Goal: Information Seeking & Learning: Learn about a topic

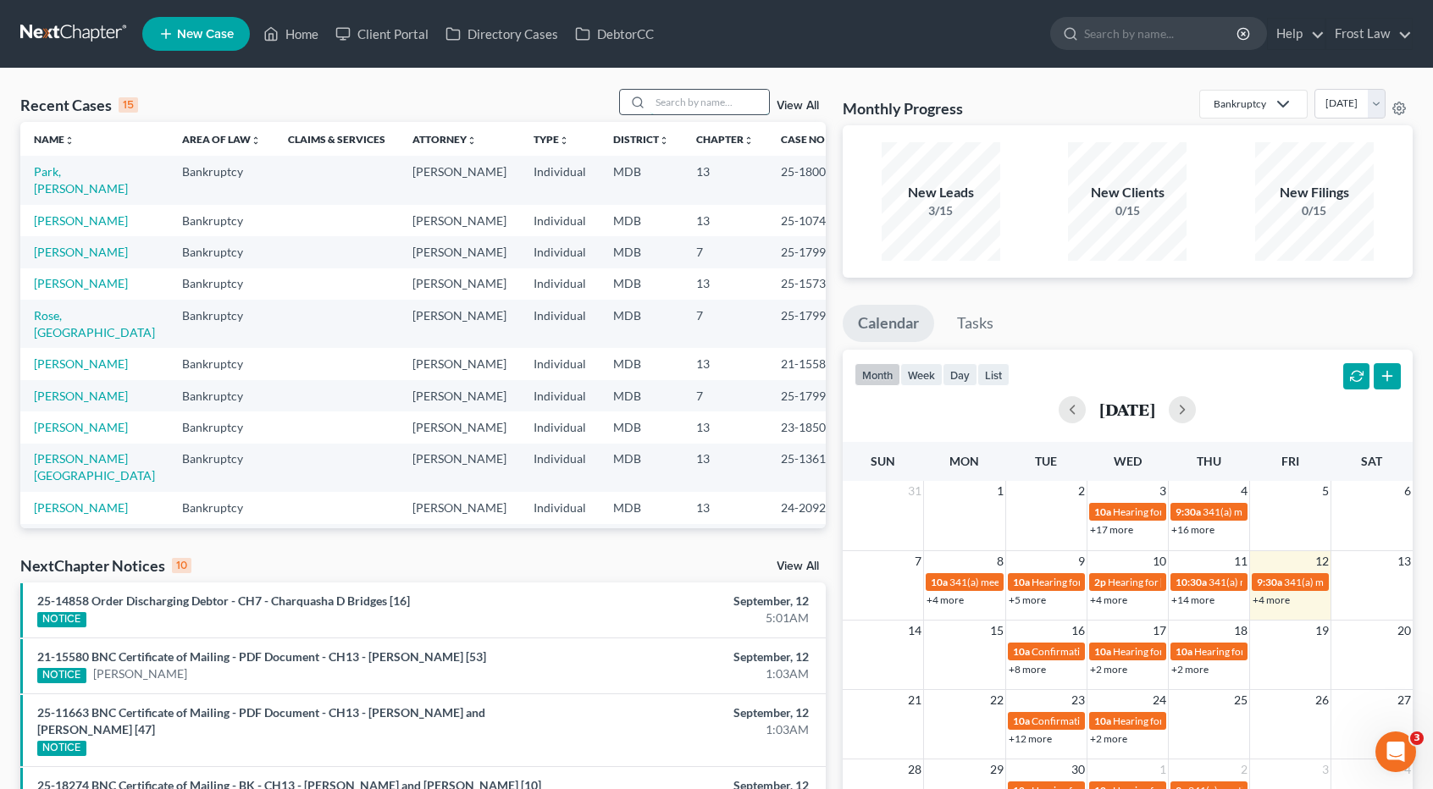
click at [666, 100] on input "search" at bounding box center [709, 102] width 119 height 25
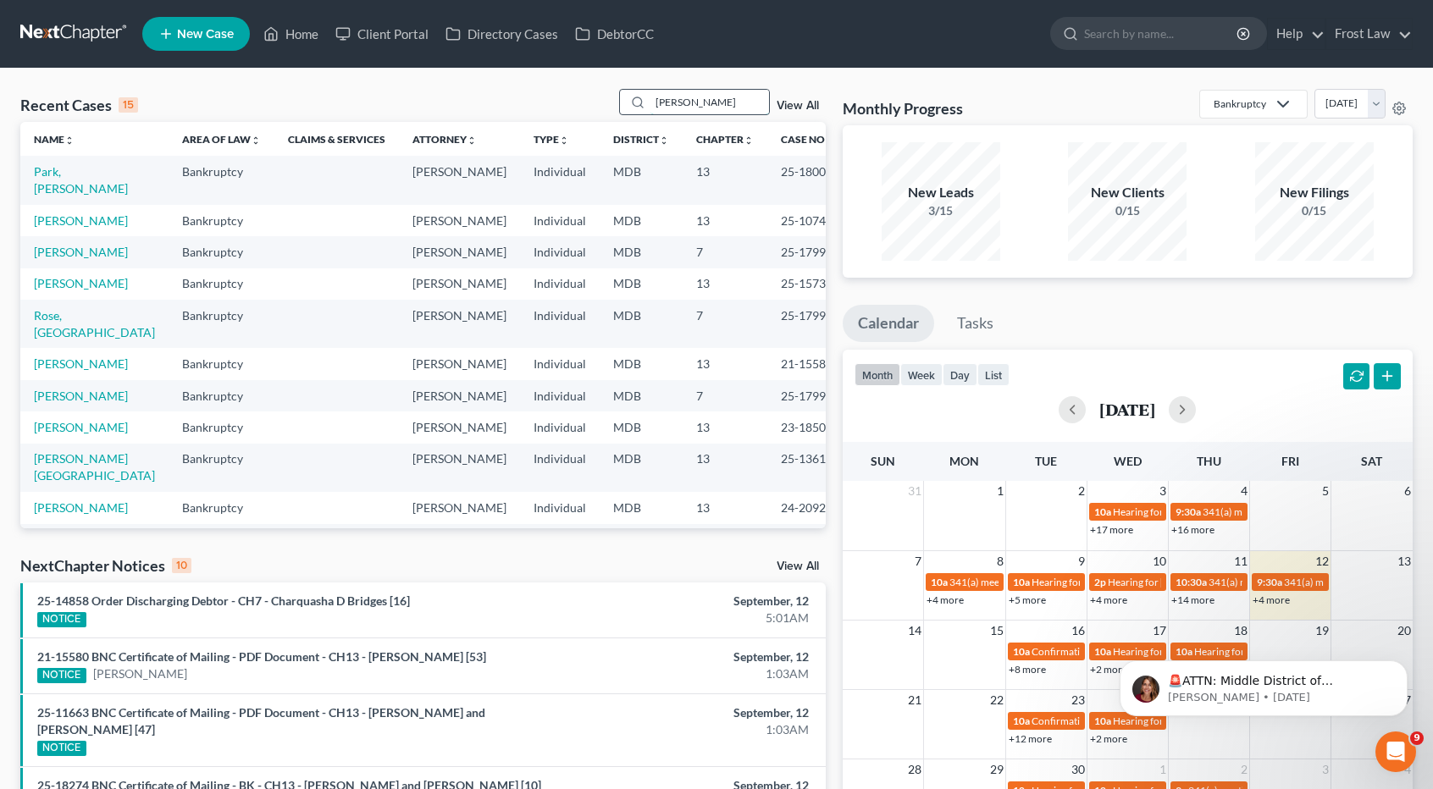
type input "[PERSON_NAME]"
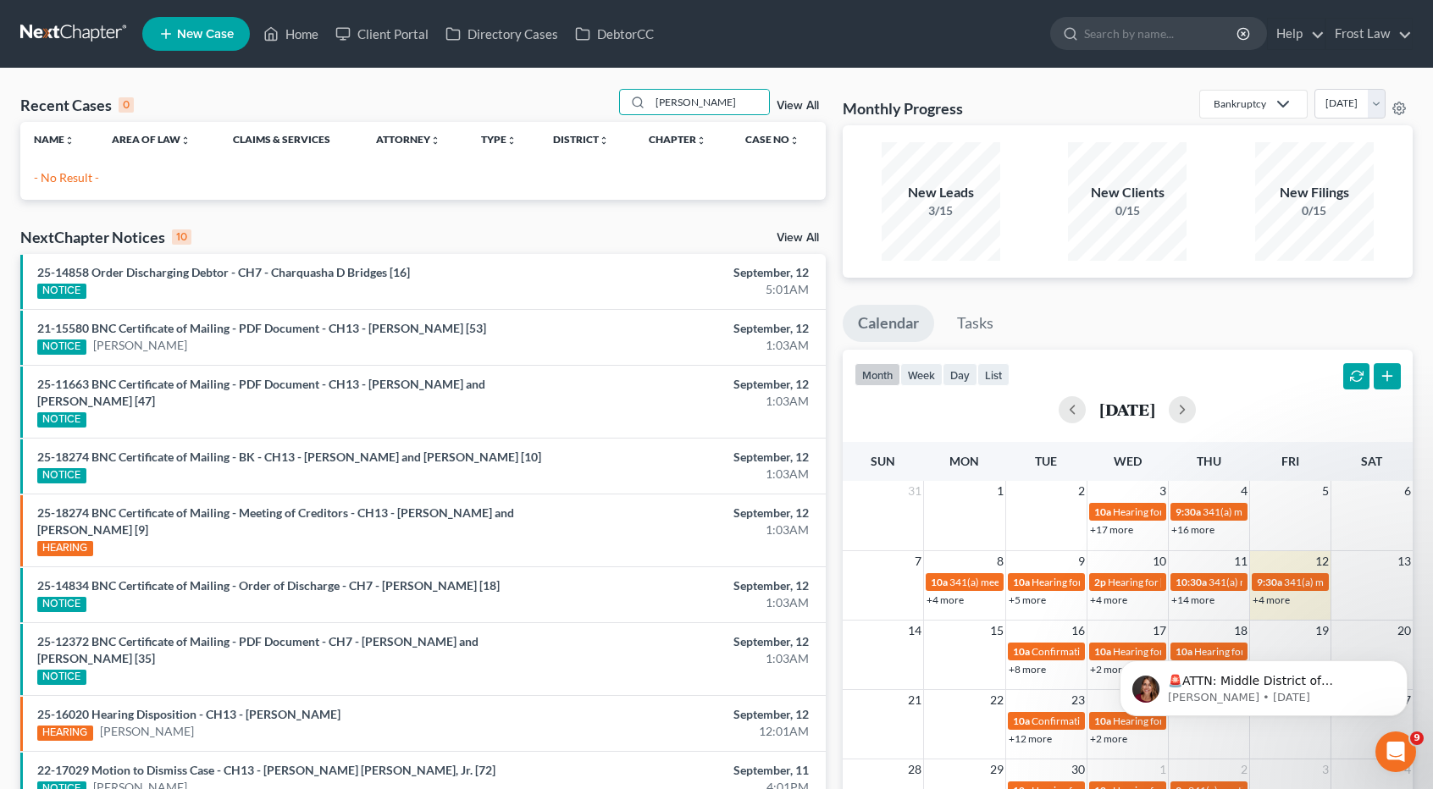
click at [813, 102] on link "View All" at bounding box center [798, 106] width 42 height 12
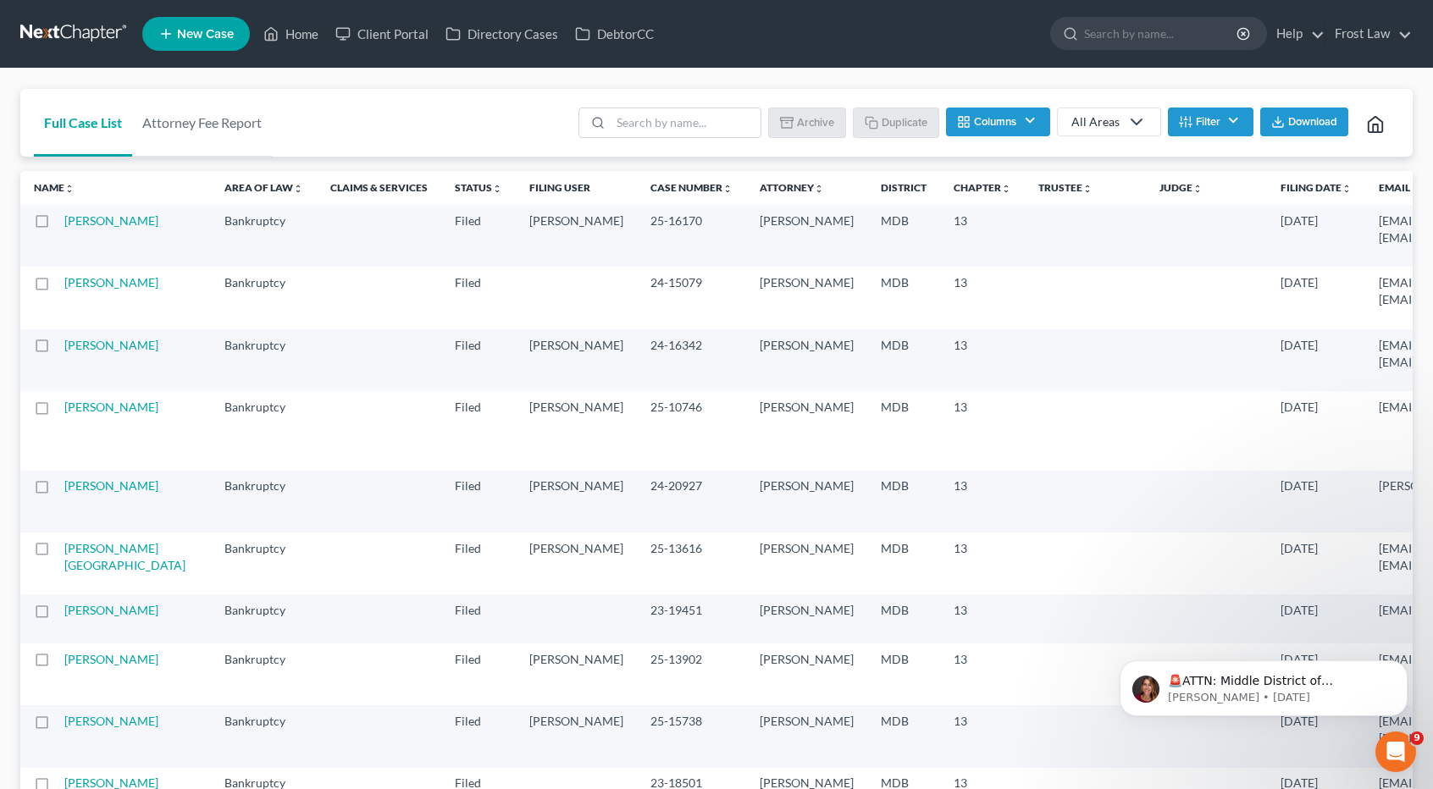
click at [1197, 120] on button "Filter" at bounding box center [1211, 122] width 86 height 29
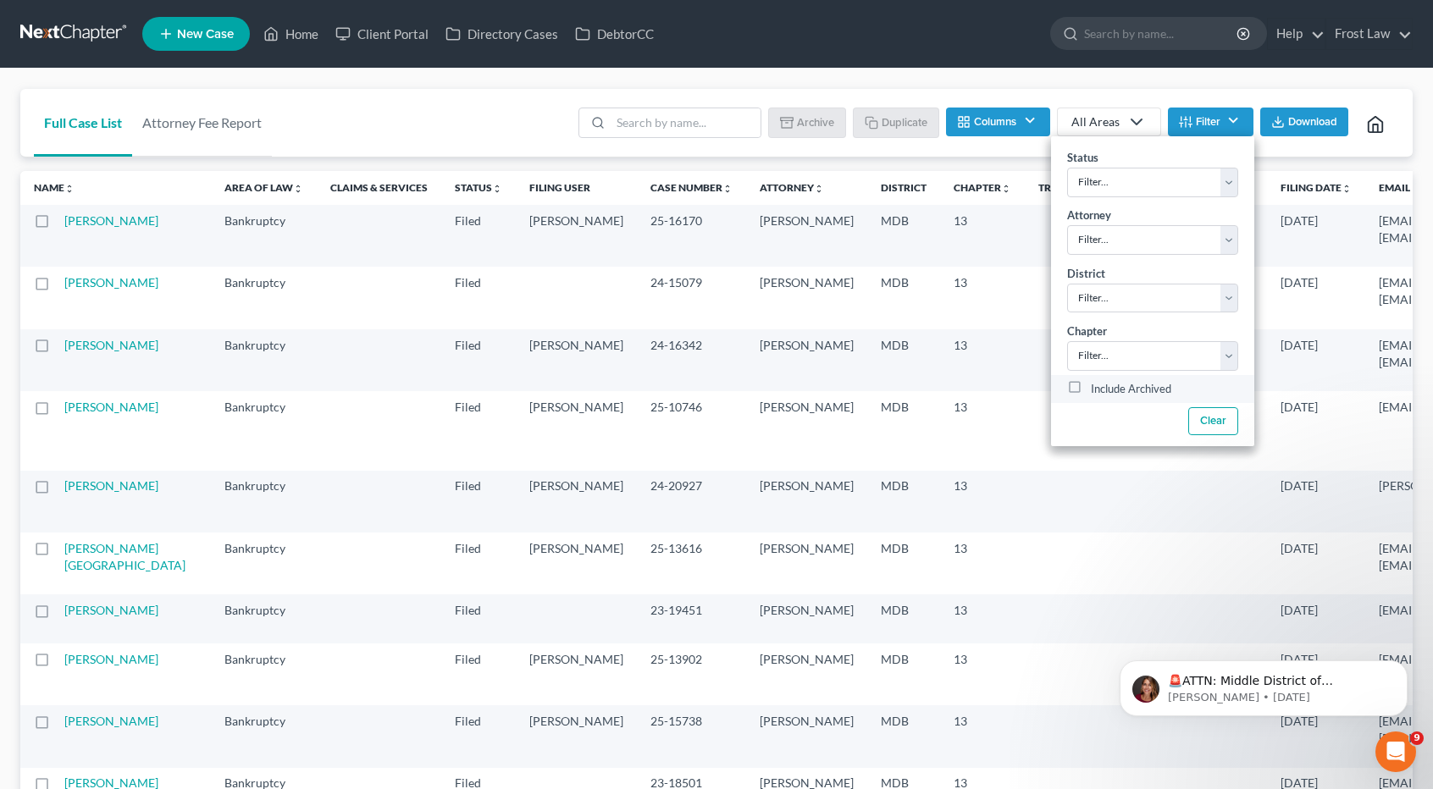
click at [1091, 384] on label "Include Archived" at bounding box center [1131, 389] width 80 height 20
click at [1098, 384] on input "Include Archived" at bounding box center [1103, 384] width 11 height 11
checkbox input "true"
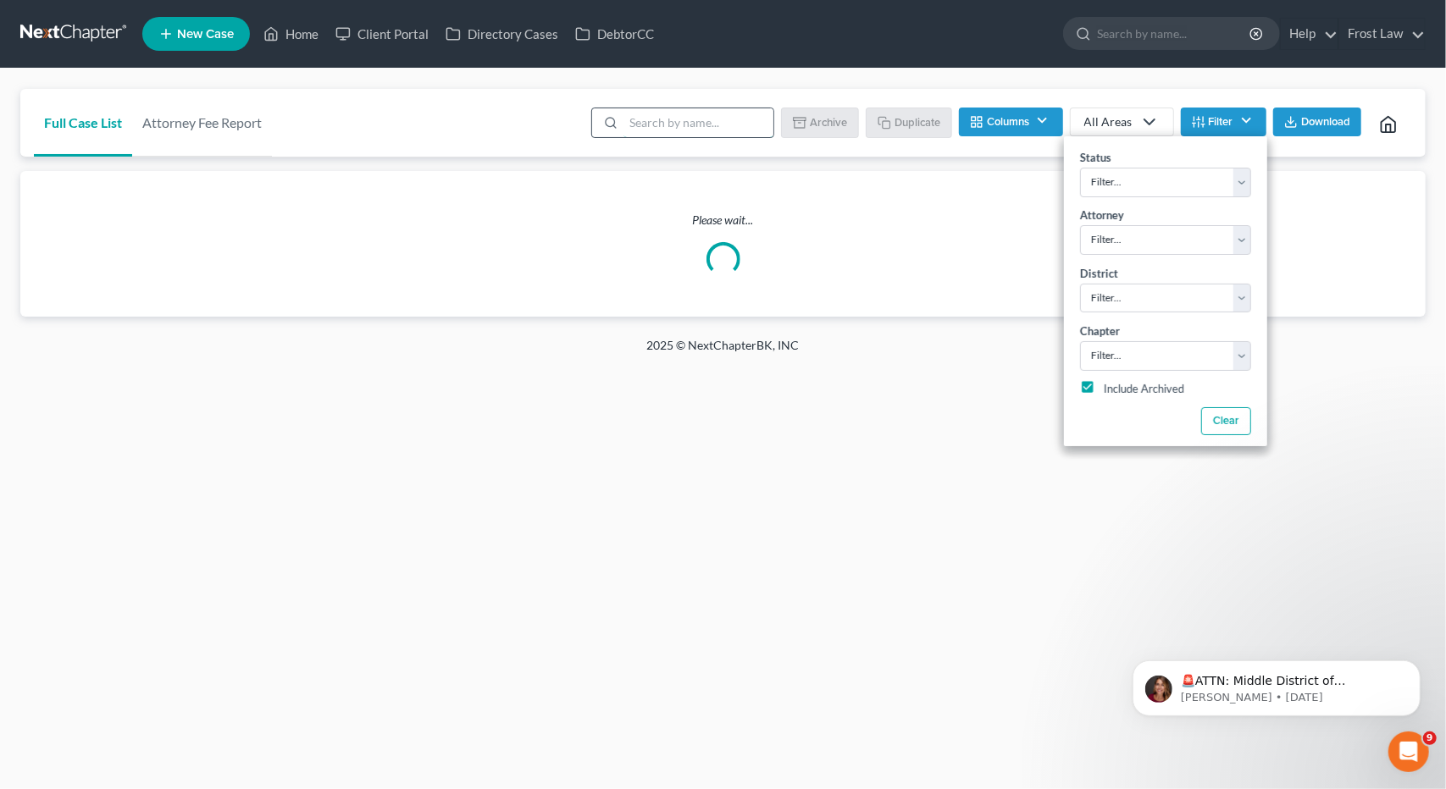
click at [683, 124] on input "search" at bounding box center [698, 122] width 150 height 29
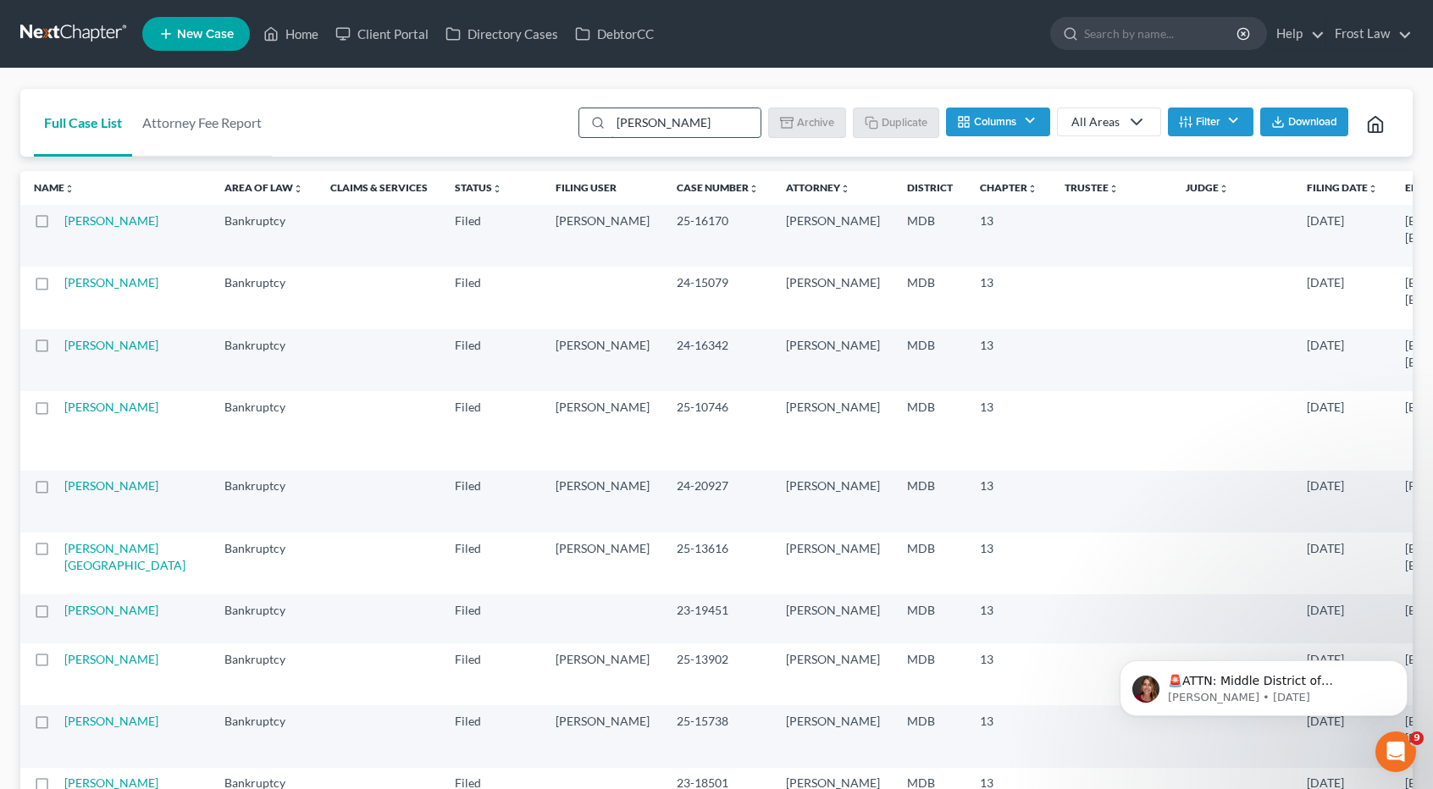
type input "[PERSON_NAME]"
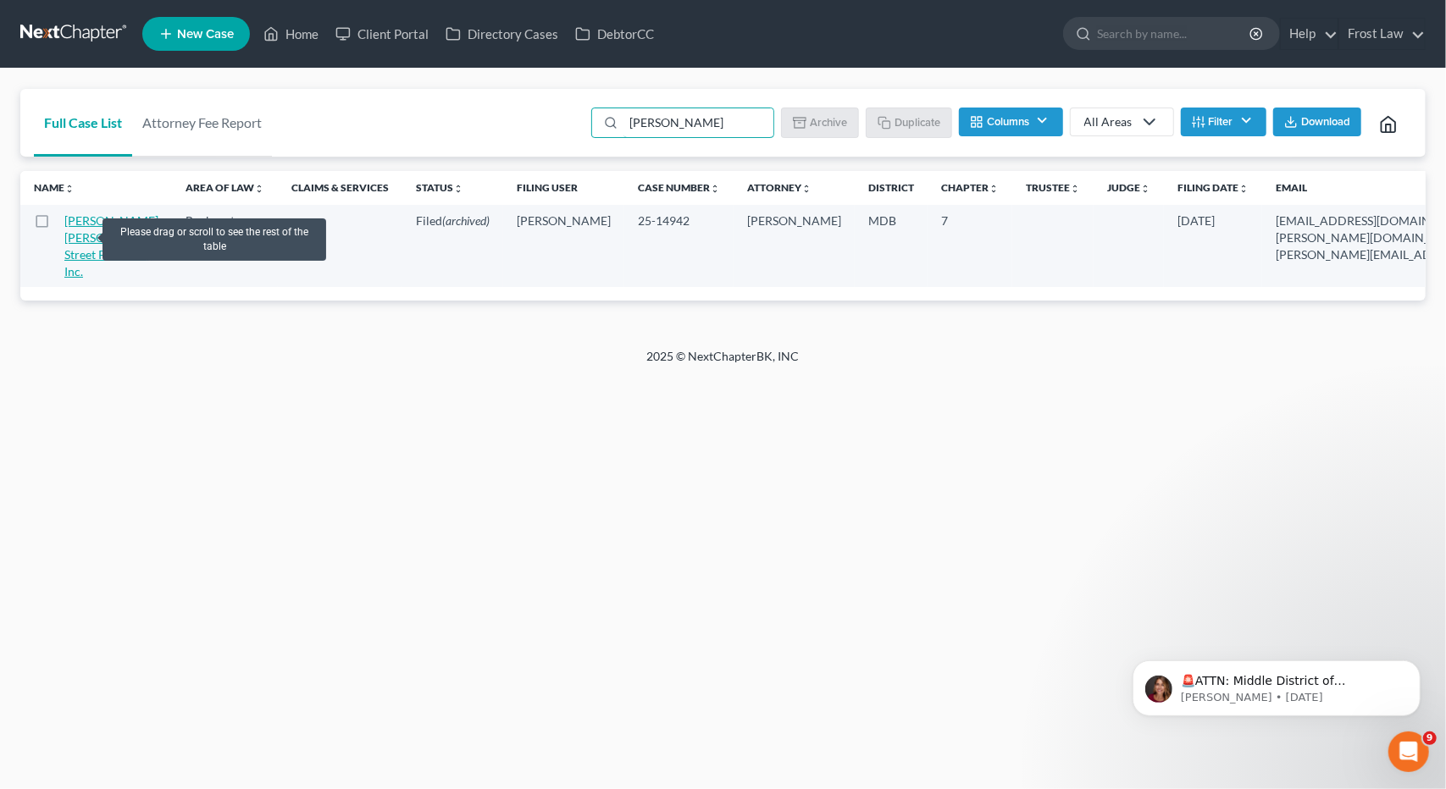
click at [81, 233] on link "[PERSON_NAME] [PERSON_NAME] Street Pharmacy, Inc." at bounding box center [111, 245] width 94 height 65
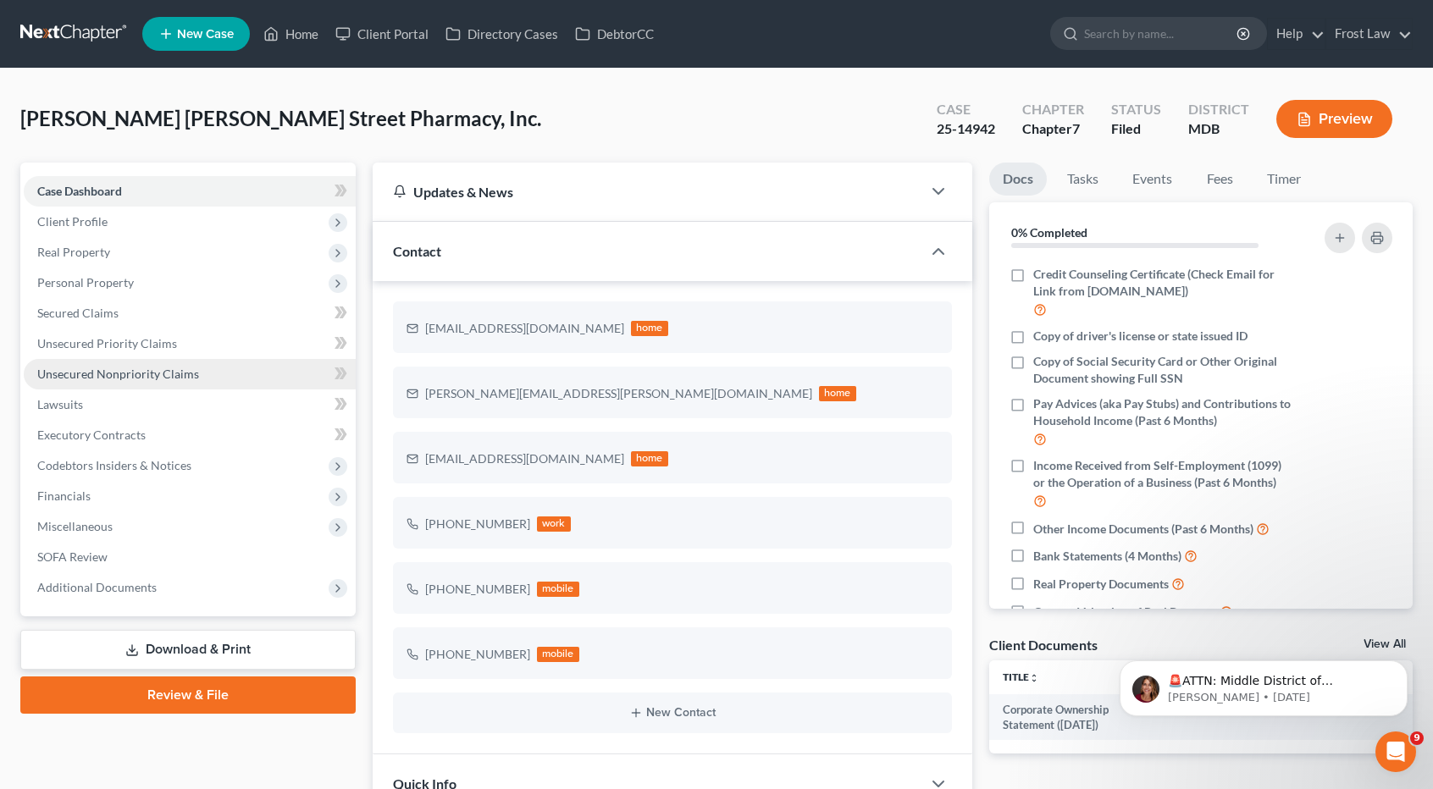
click at [98, 367] on span "Unsecured Nonpriority Claims" at bounding box center [118, 374] width 162 height 14
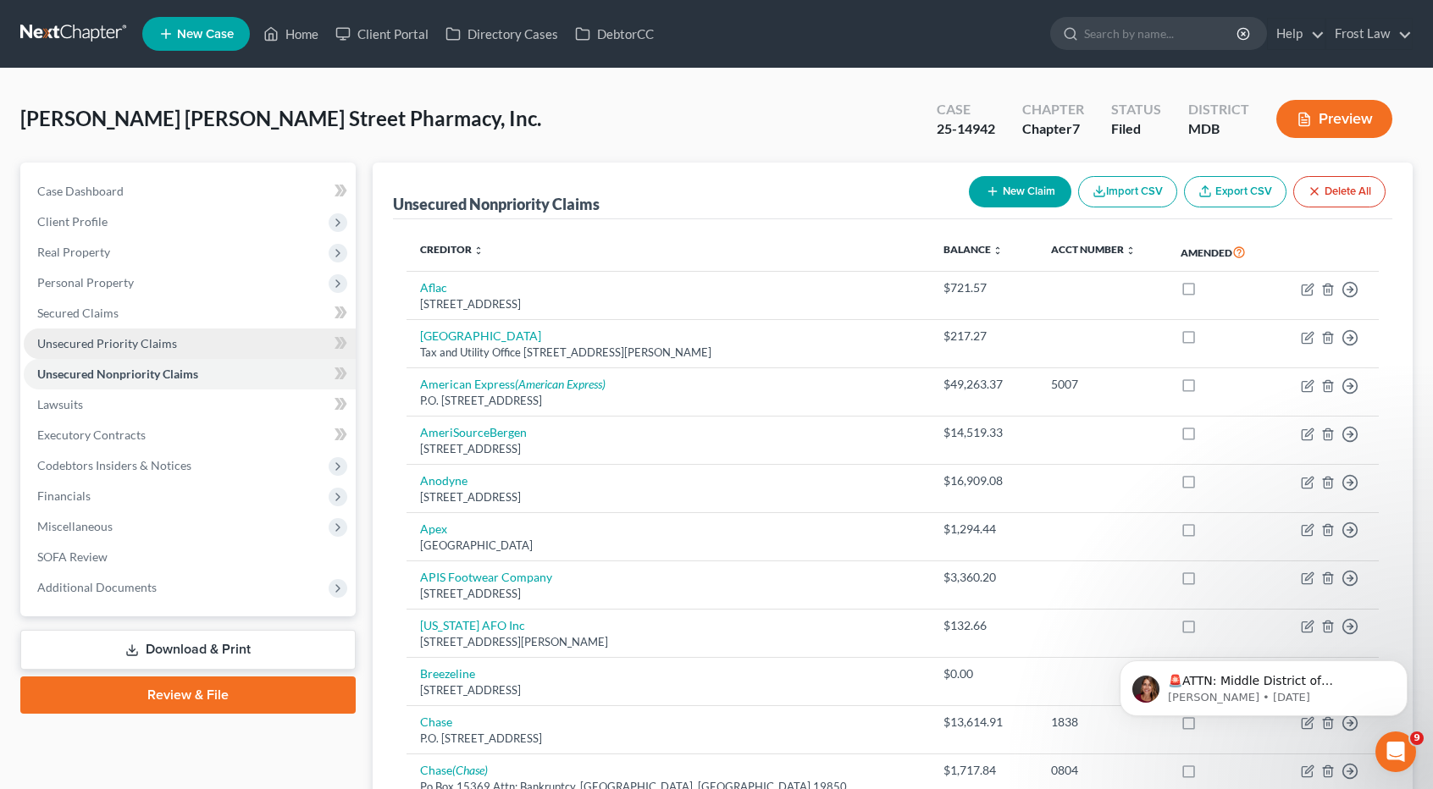
click at [141, 350] on link "Unsecured Priority Claims" at bounding box center [190, 344] width 332 height 30
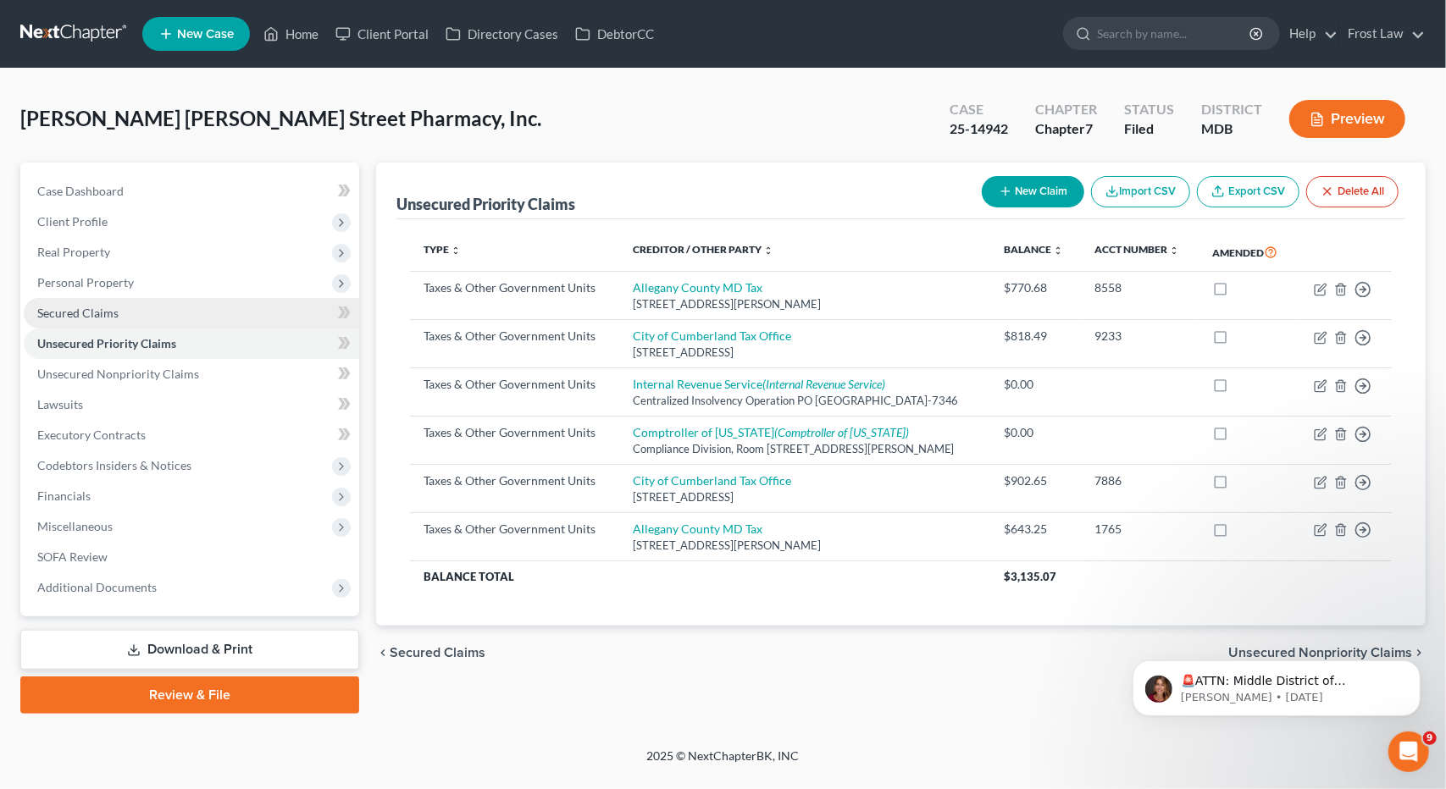
click at [124, 314] on link "Secured Claims" at bounding box center [191, 313] width 335 height 30
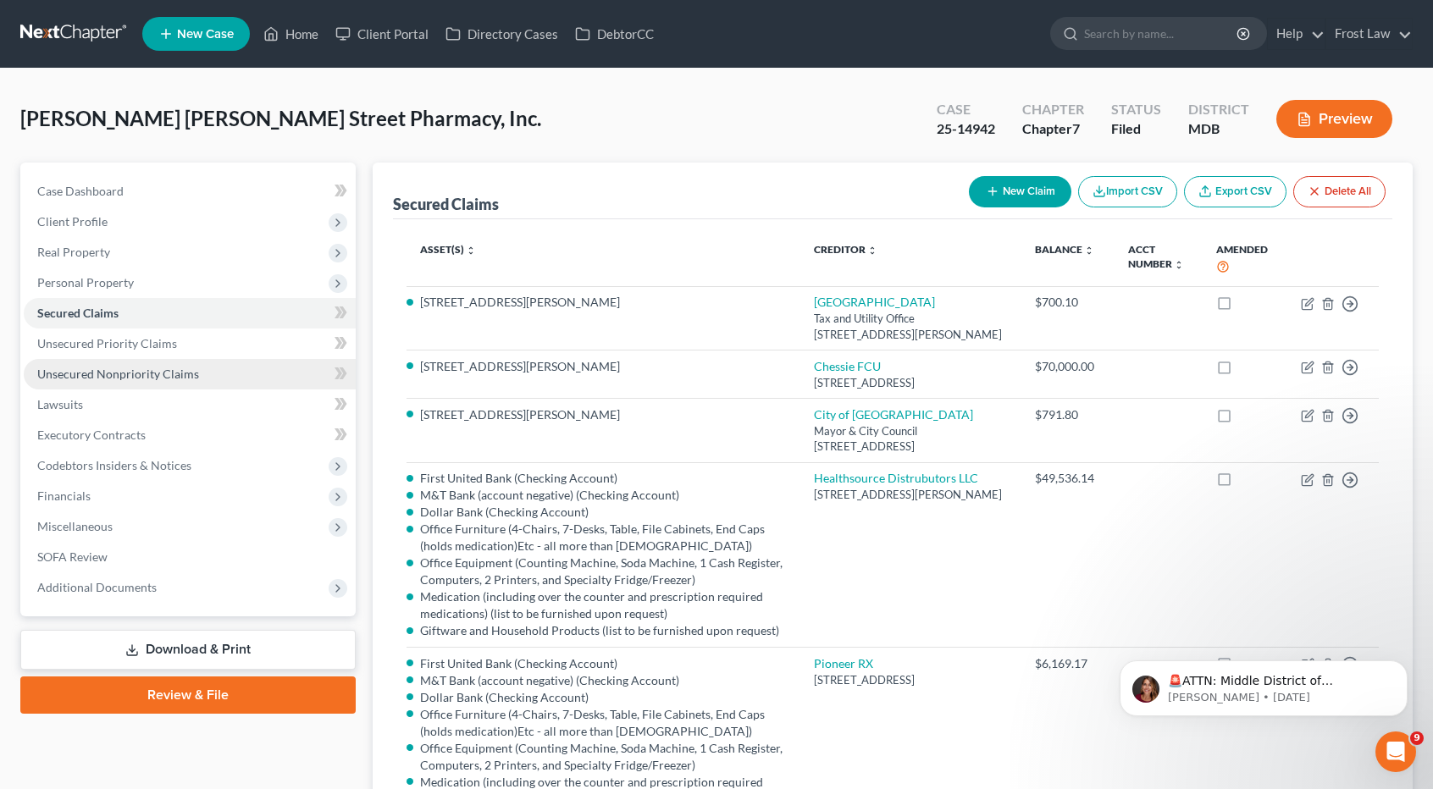
click at [171, 365] on link "Unsecured Nonpriority Claims" at bounding box center [190, 374] width 332 height 30
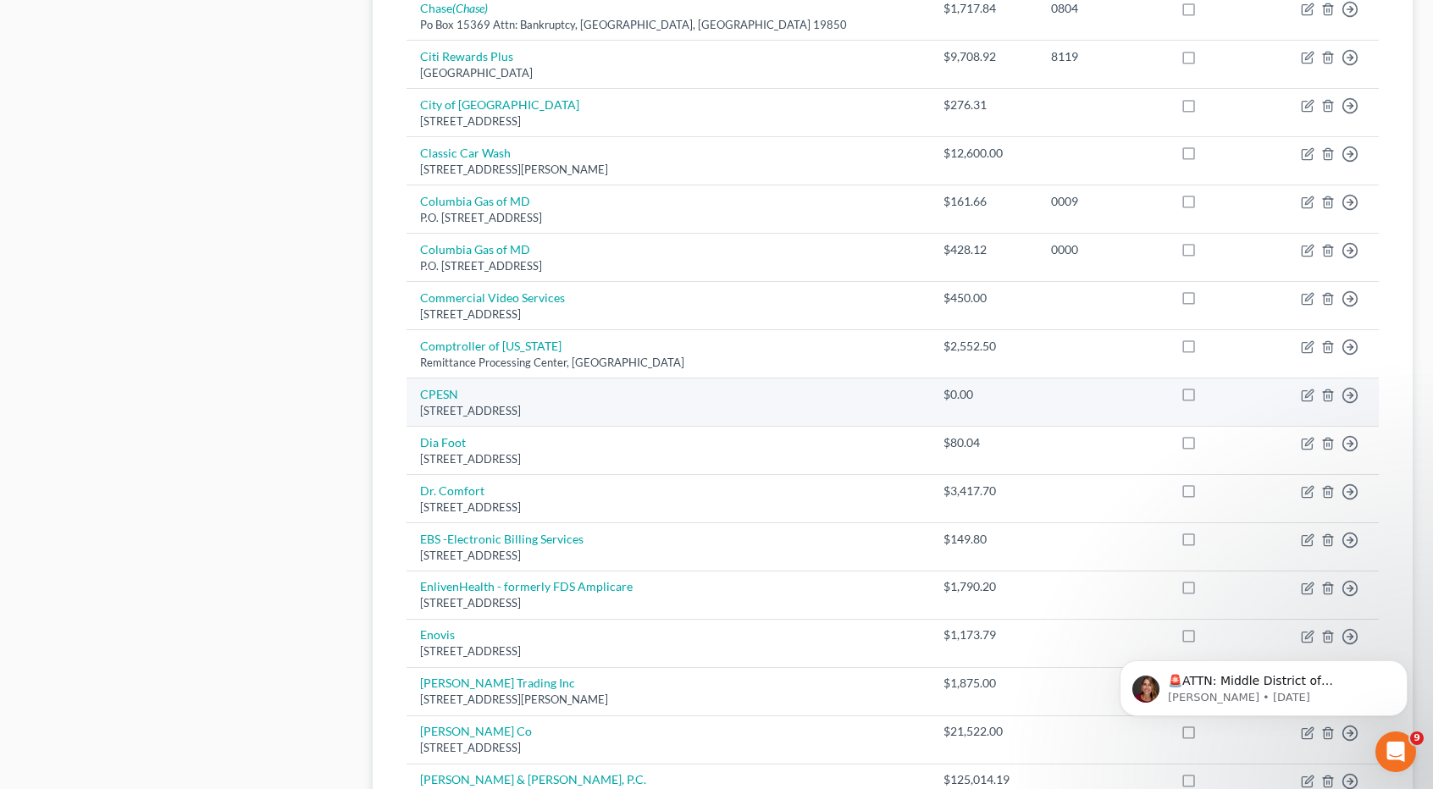
scroll to position [1101, 0]
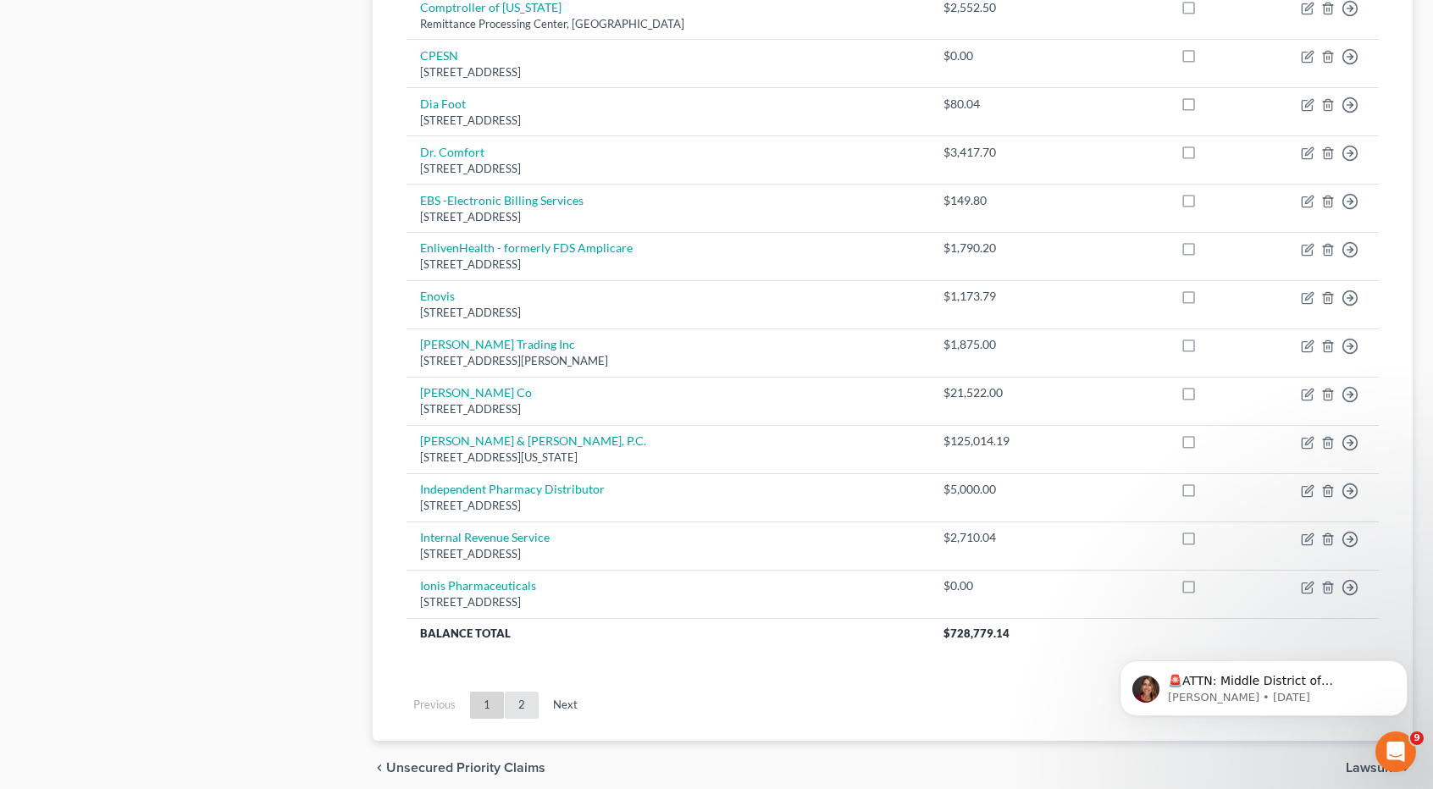
click at [520, 692] on link "2" at bounding box center [522, 705] width 34 height 27
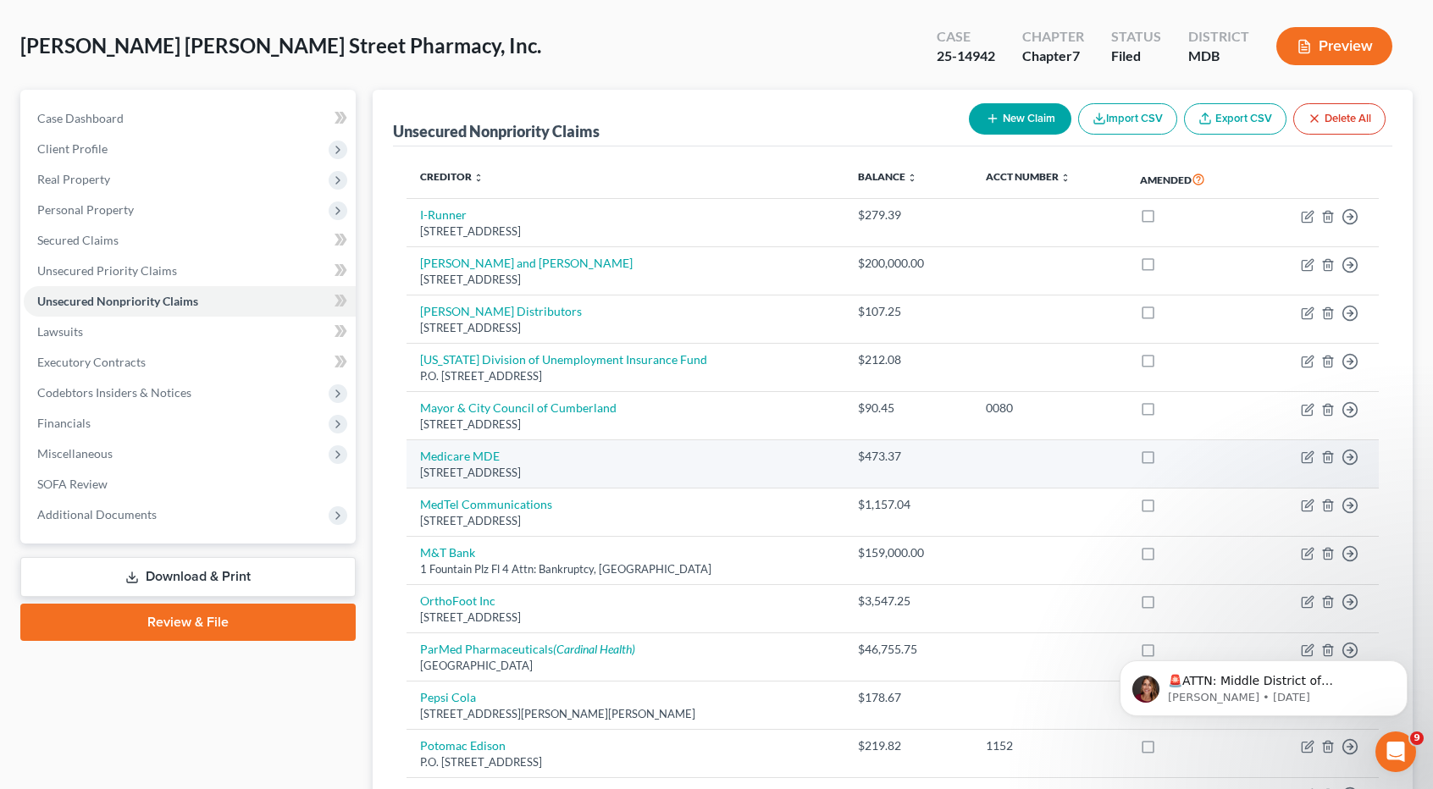
scroll to position [0, 0]
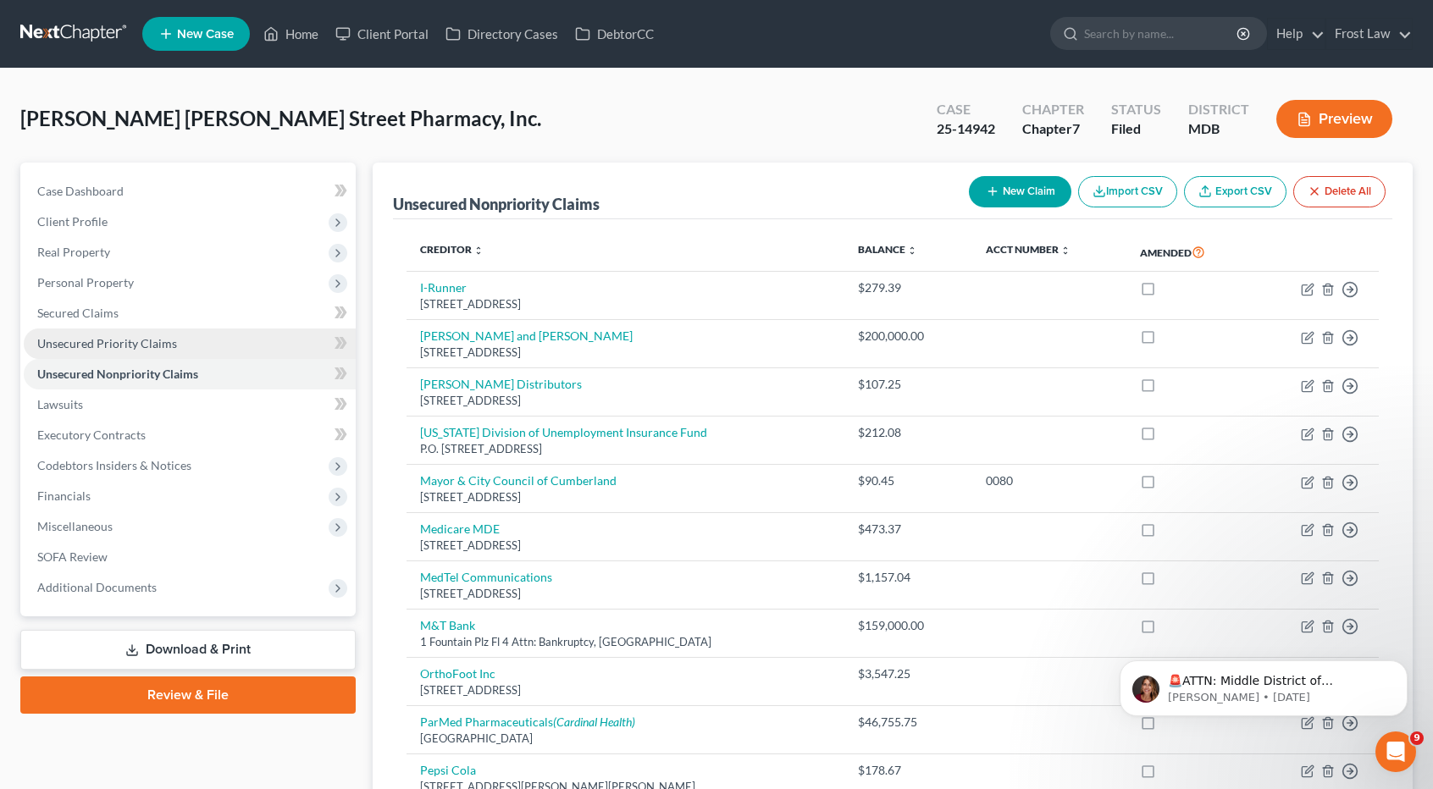
click at [131, 343] on span "Unsecured Priority Claims" at bounding box center [107, 343] width 140 height 14
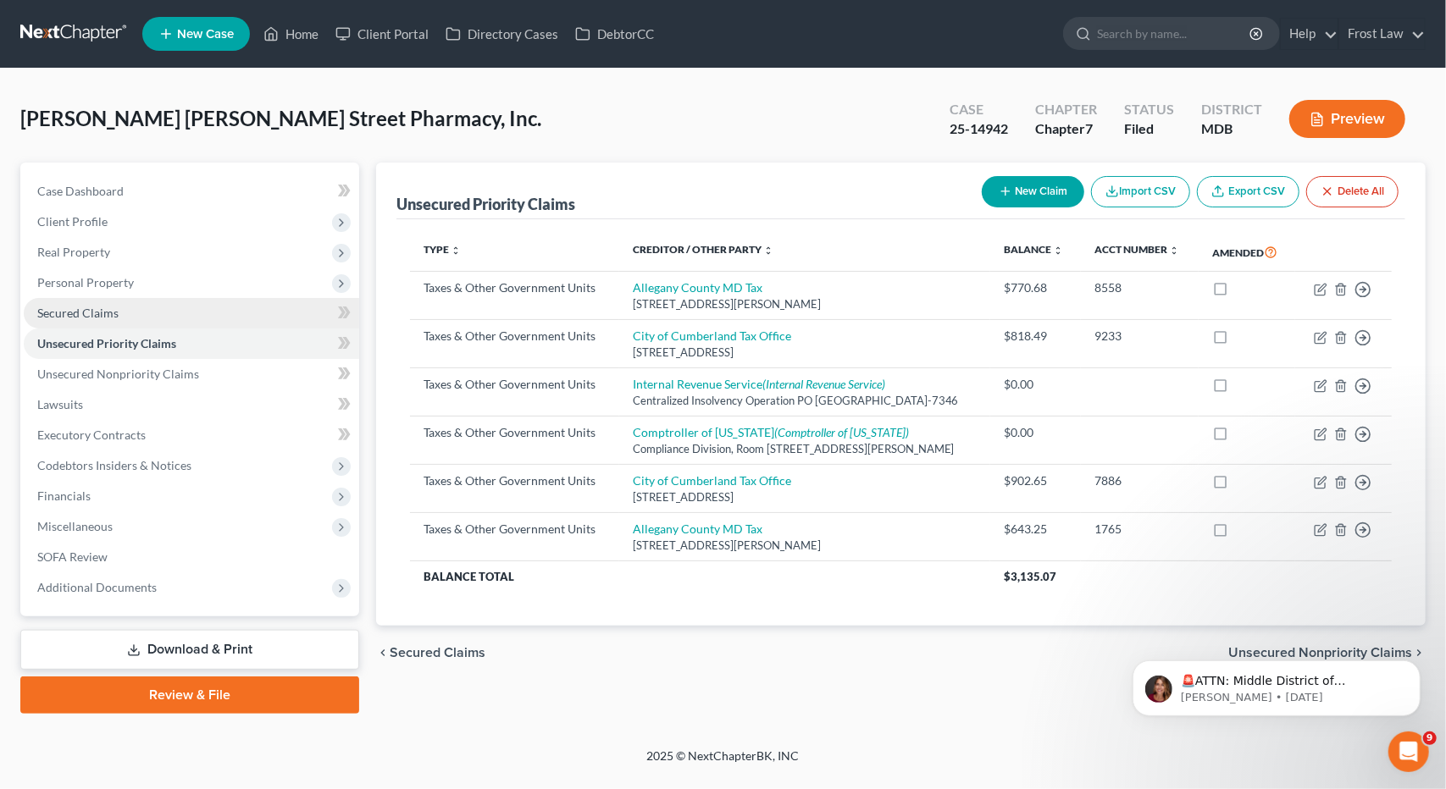
click at [119, 316] on link "Secured Claims" at bounding box center [191, 313] width 335 height 30
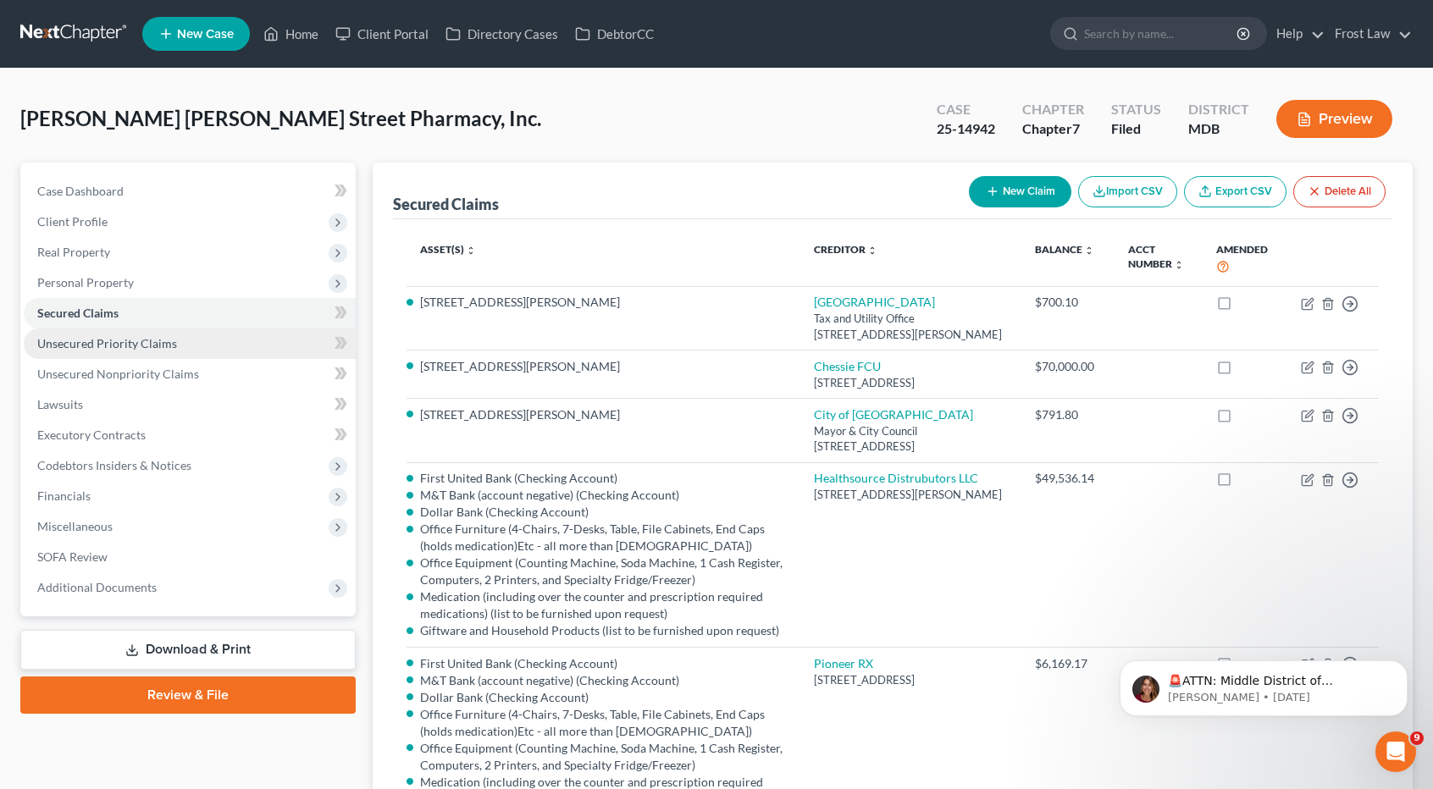
click at [158, 346] on span "Unsecured Priority Claims" at bounding box center [107, 343] width 140 height 14
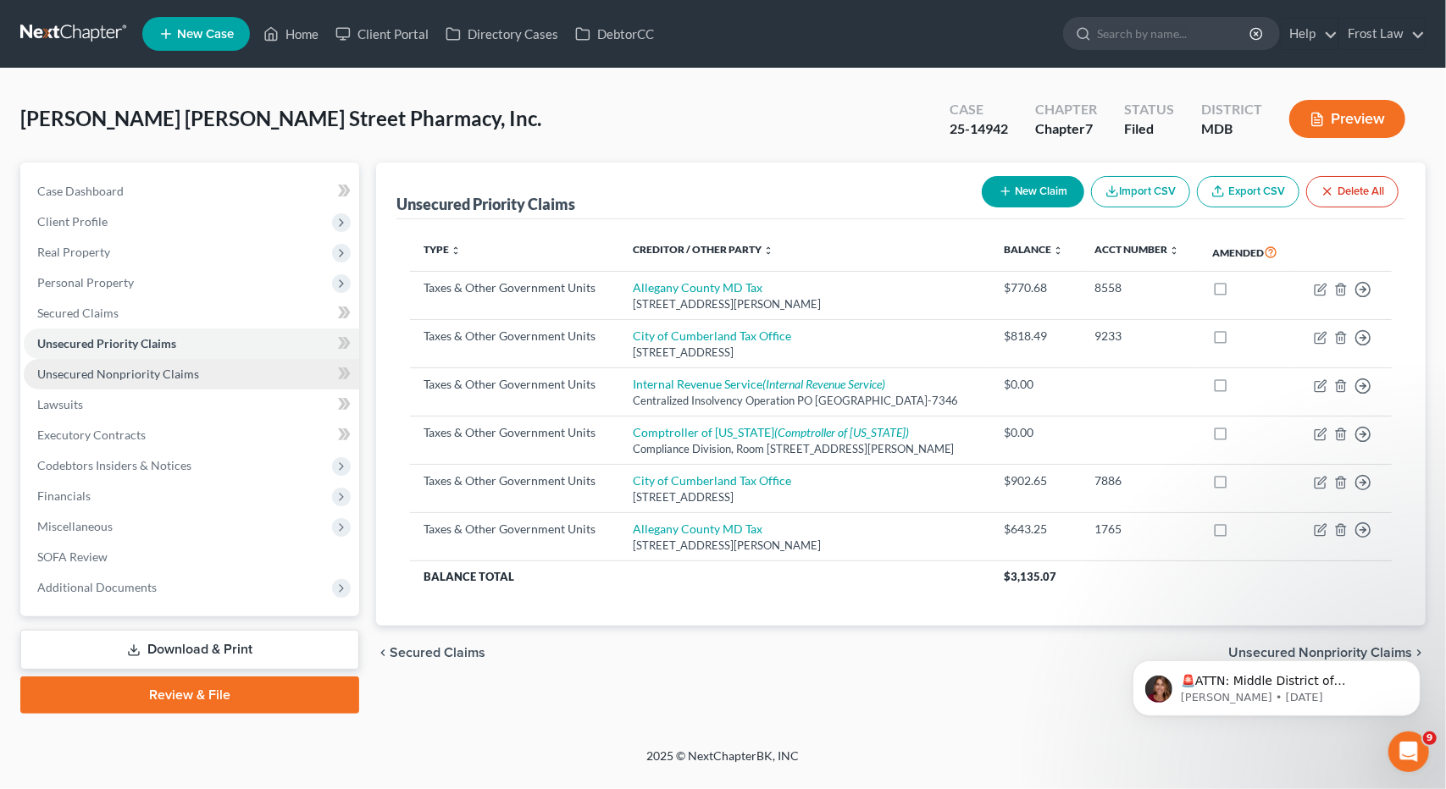
click at [158, 377] on span "Unsecured Nonpriority Claims" at bounding box center [118, 374] width 162 height 14
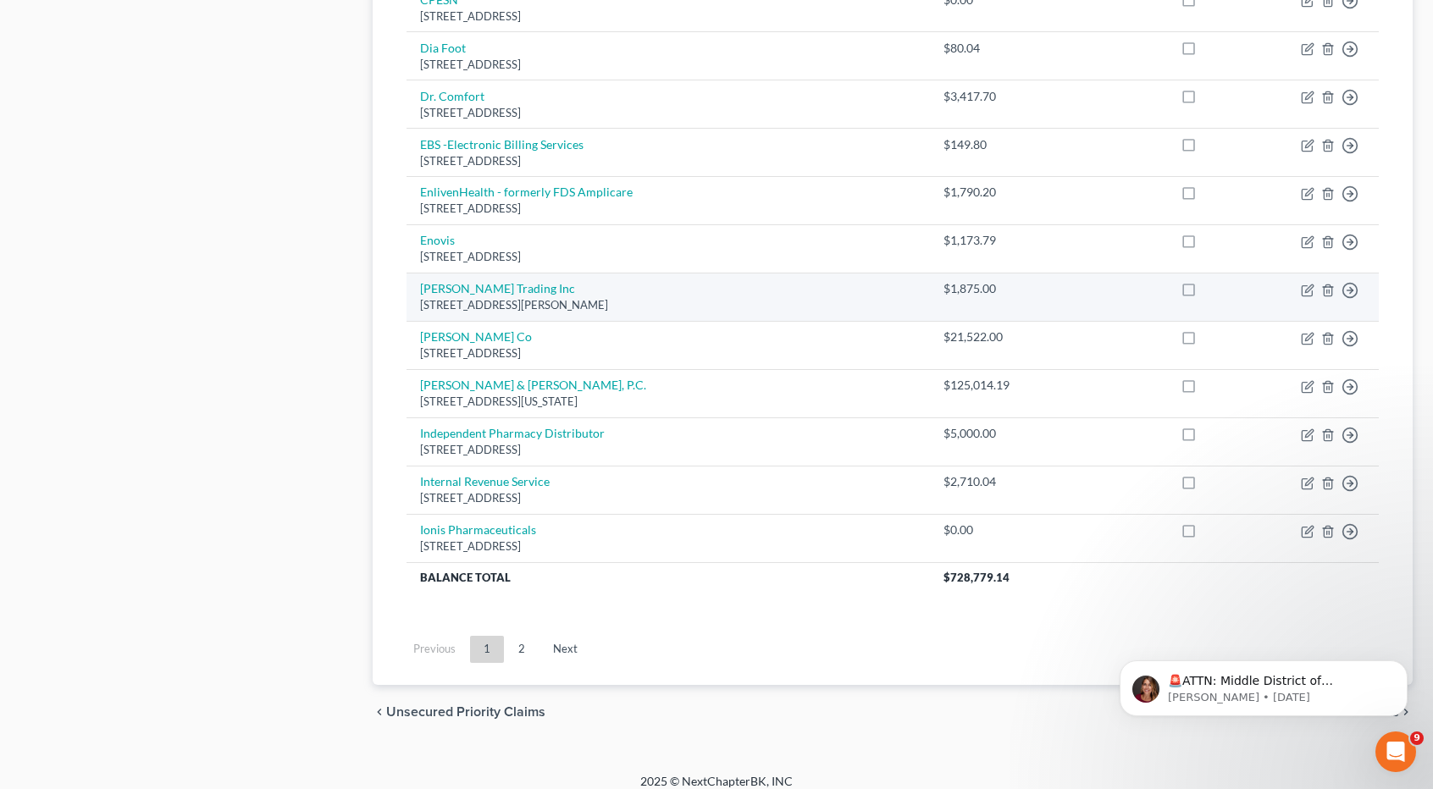
scroll to position [1161, 0]
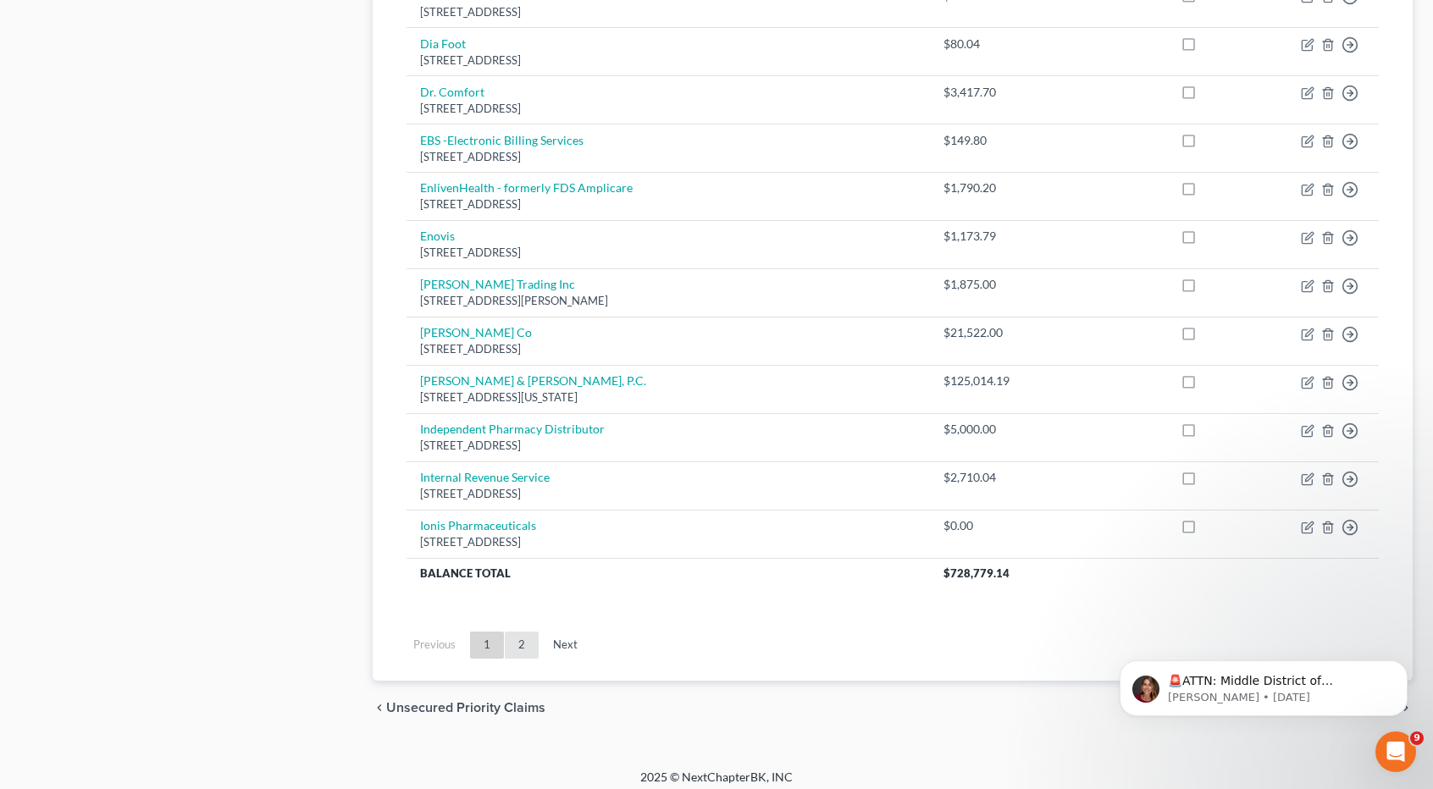
click at [518, 635] on link "2" at bounding box center [522, 645] width 34 height 27
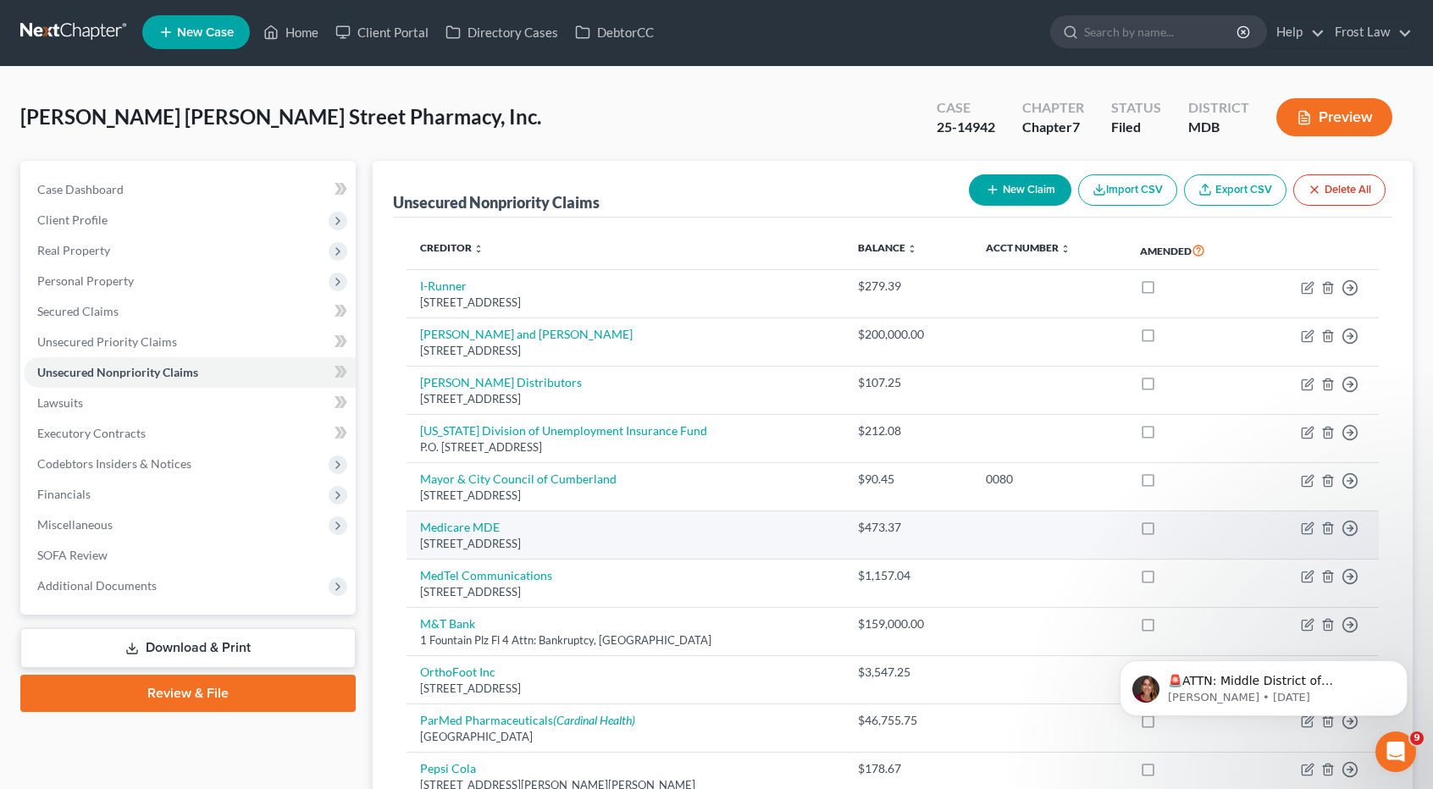
scroll to position [0, 0]
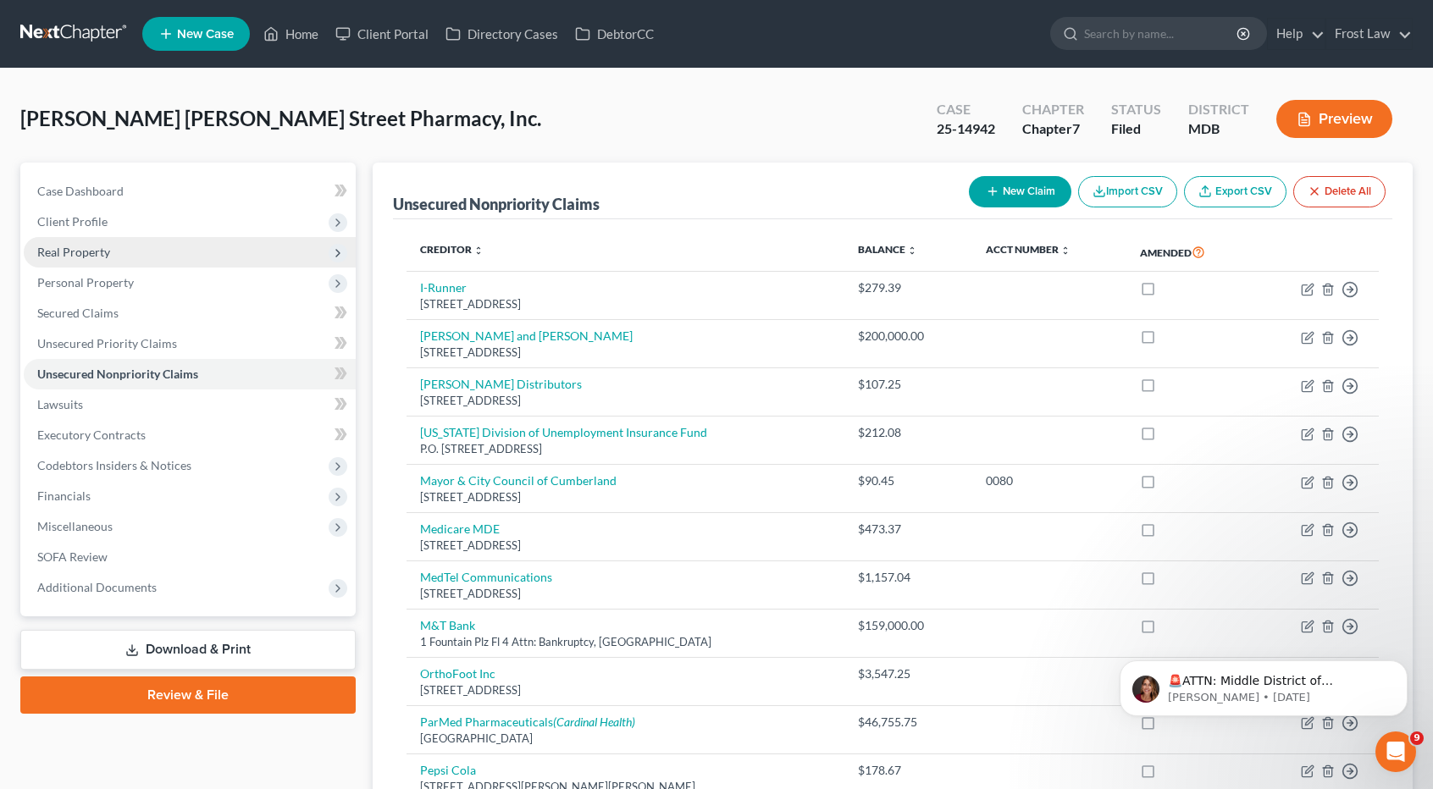
click at [163, 250] on span "Real Property" at bounding box center [190, 252] width 332 height 30
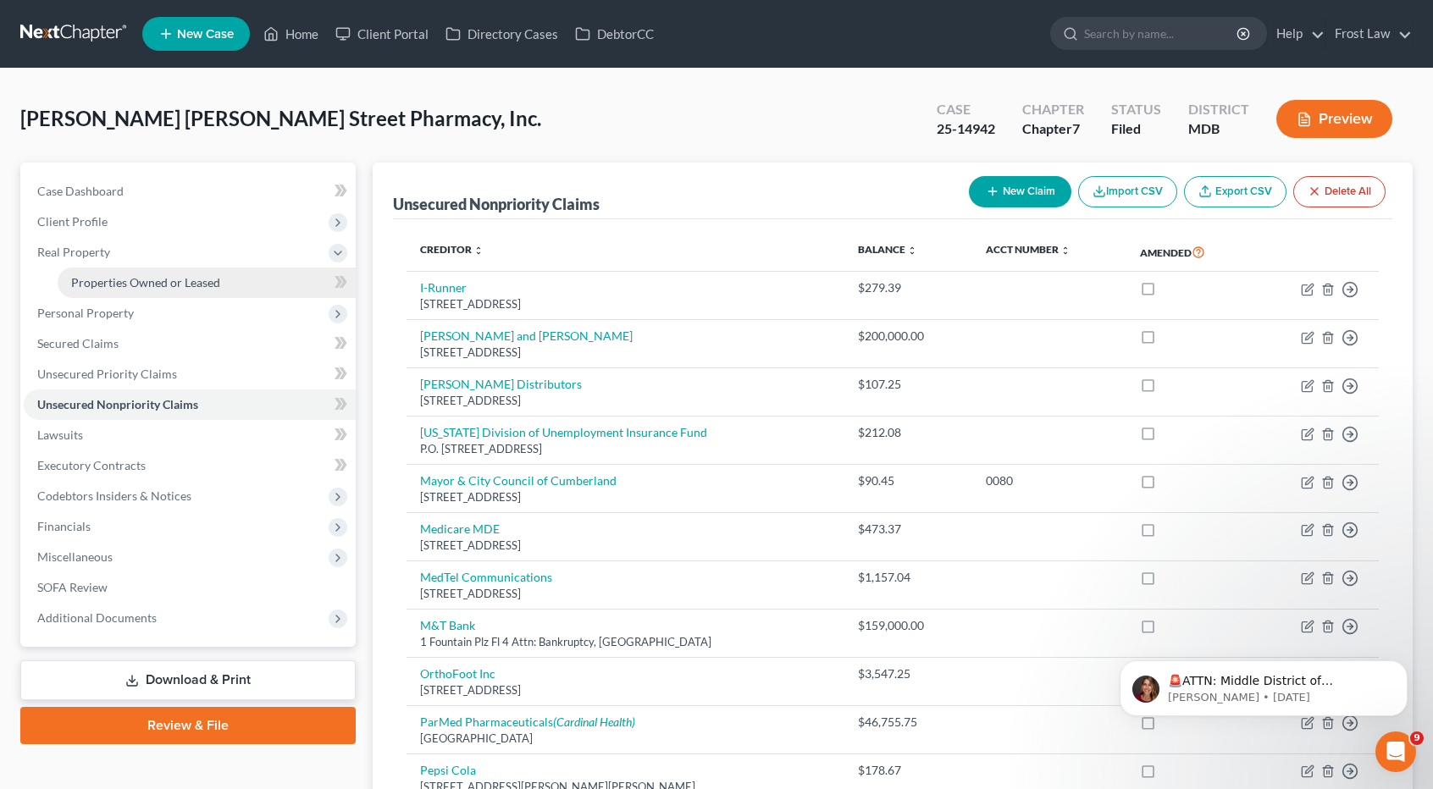
click at [156, 281] on span "Properties Owned or Leased" at bounding box center [145, 282] width 149 height 14
